Goal: Communication & Community: Connect with others

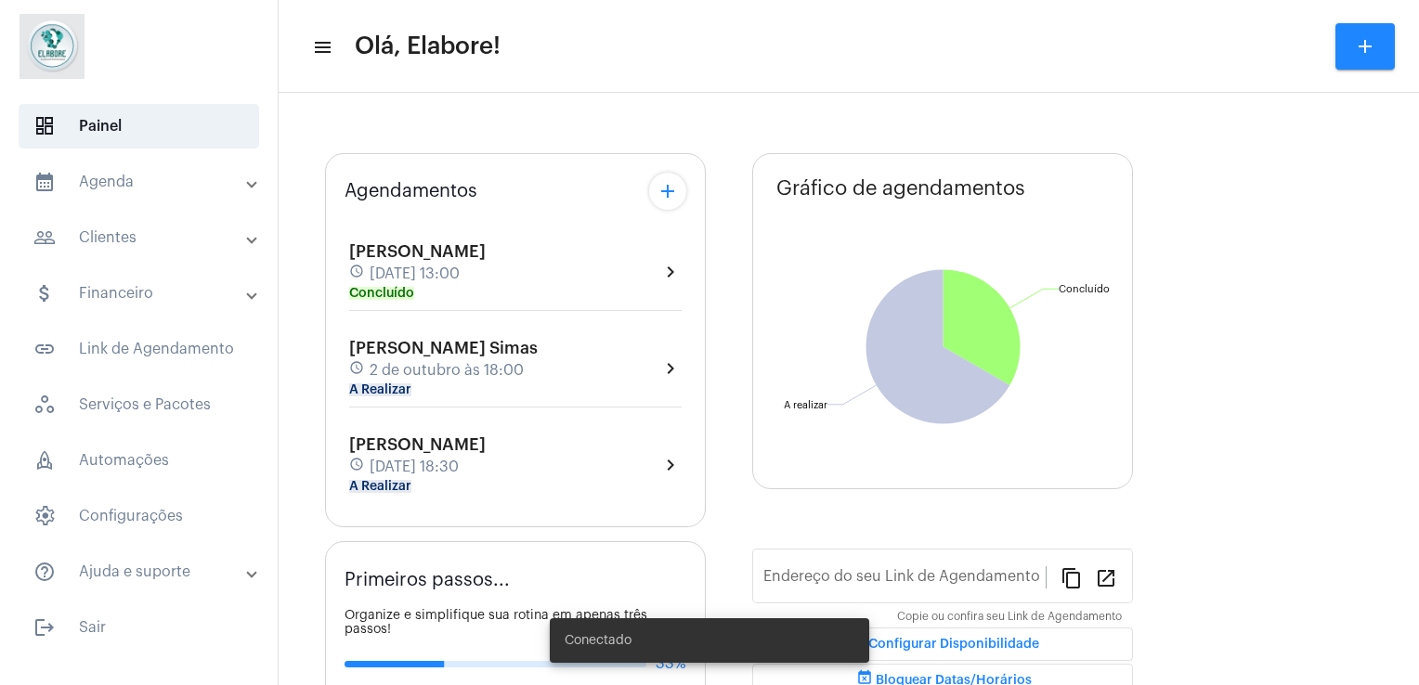
type input "[URL][DOMAIN_NAME]"
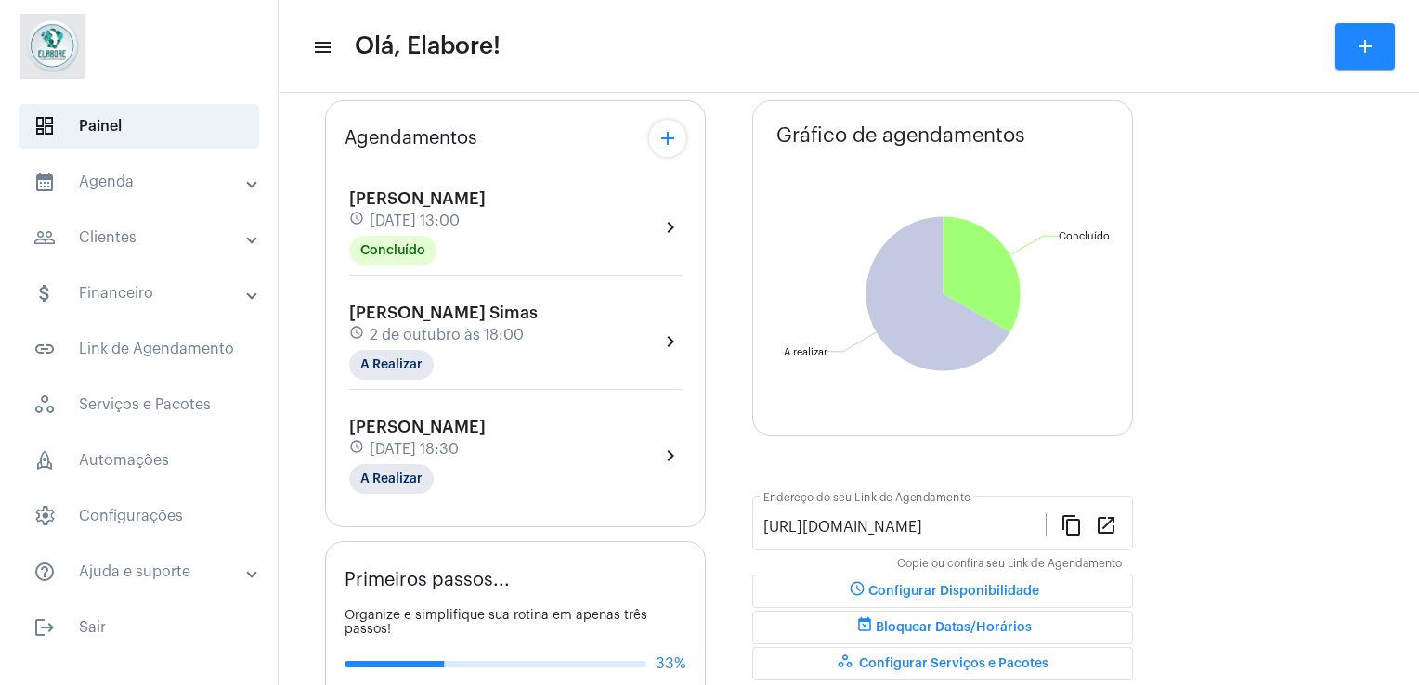
scroll to position [149, 0]
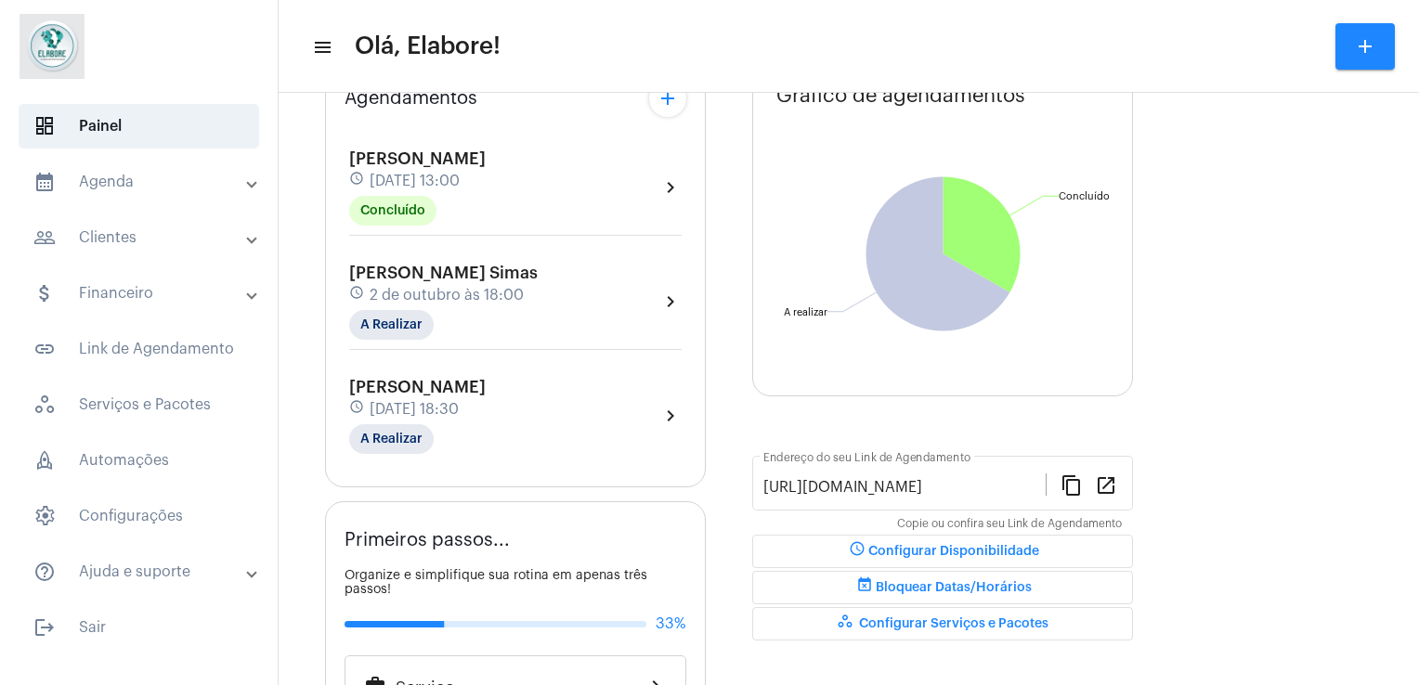
click at [661, 293] on mat-icon "chevron_right" at bounding box center [670, 302] width 22 height 22
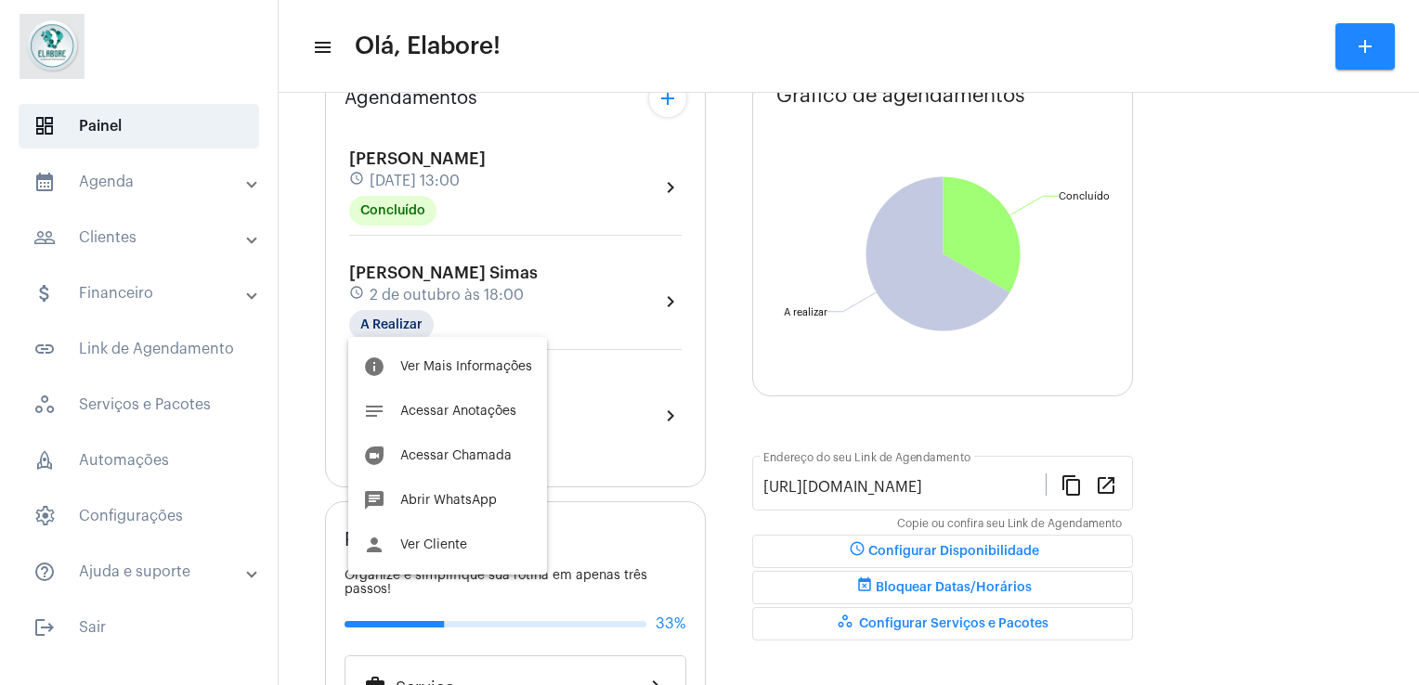
click at [1258, 271] on div at bounding box center [709, 342] width 1419 height 685
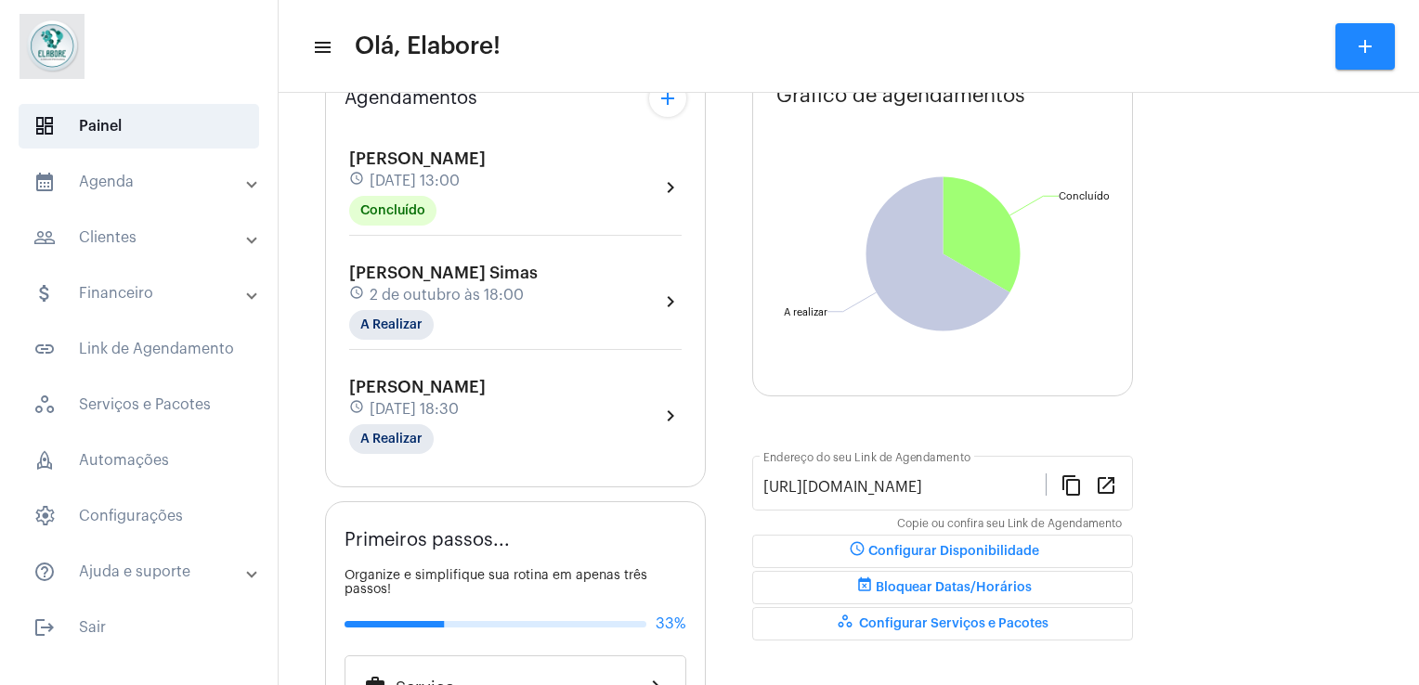
click at [459, 411] on span "[DATE] 18:30" at bounding box center [414, 409] width 89 height 17
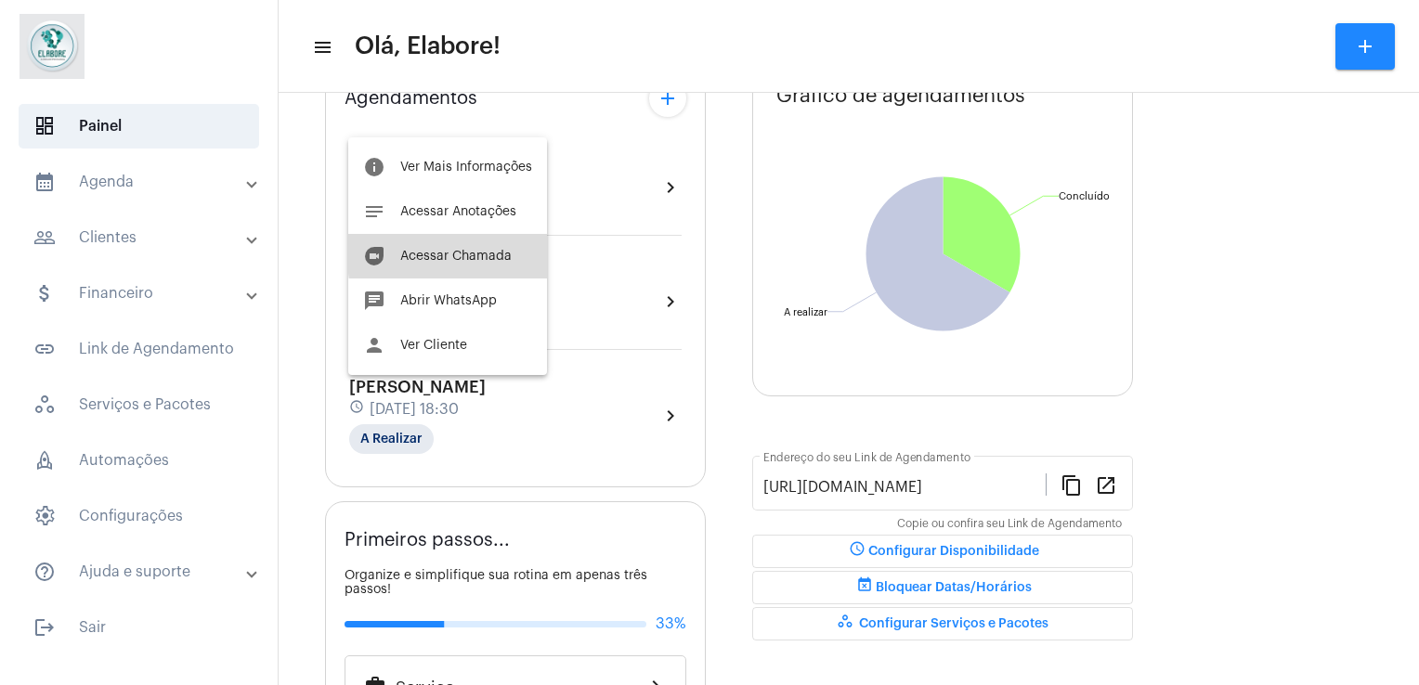
click at [505, 251] on span "Acessar Chamada" at bounding box center [455, 256] width 111 height 13
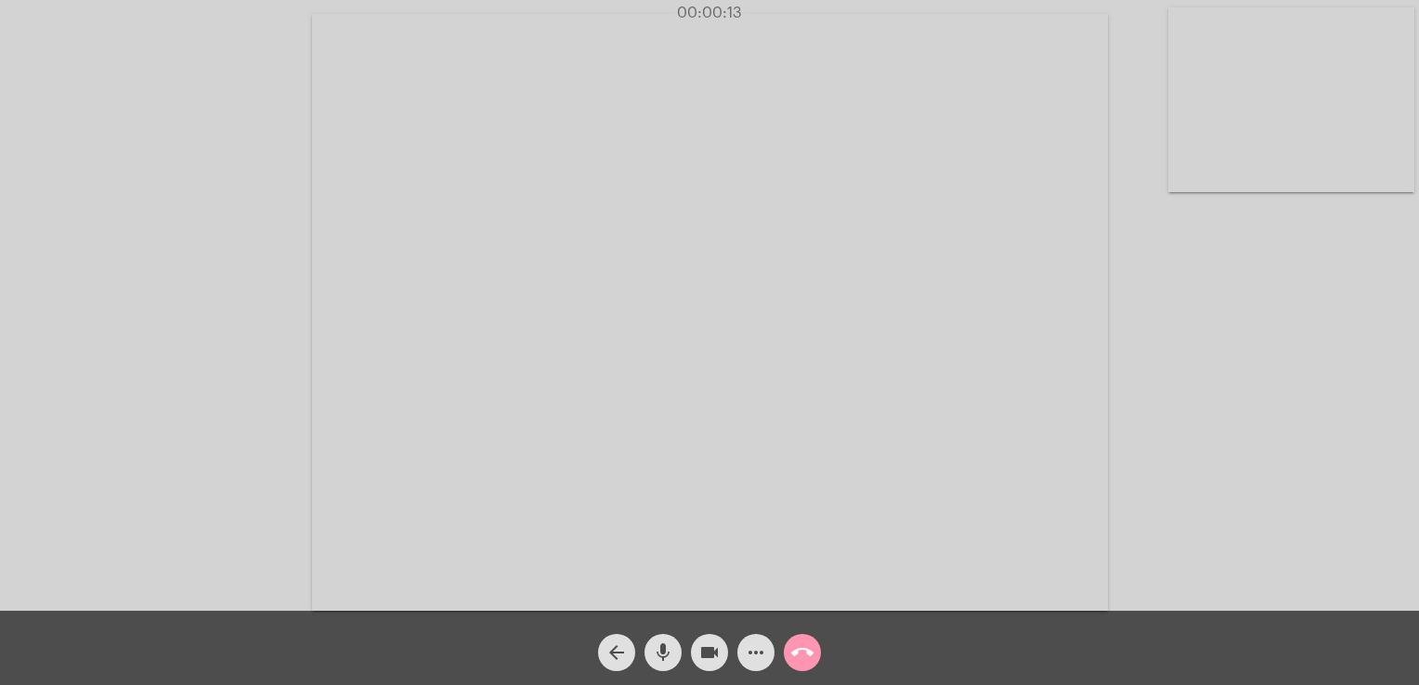
click at [1245, 244] on div "Acessando Câmera e Microfone..." at bounding box center [709, 310] width 1415 height 611
